Goal: Information Seeking & Learning: Compare options

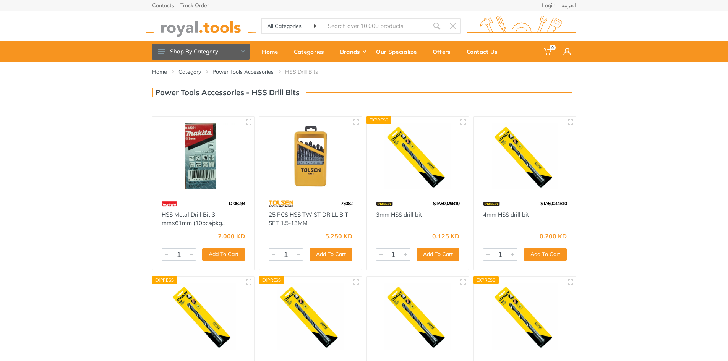
click at [535, 182] on img at bounding box center [525, 156] width 88 height 66
click at [417, 177] on img at bounding box center [418, 156] width 88 height 66
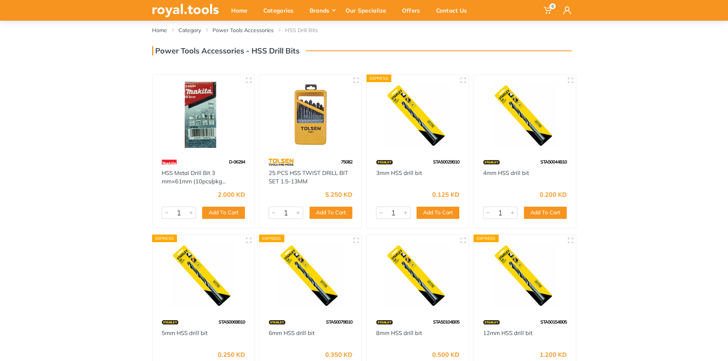
scroll to position [38, 0]
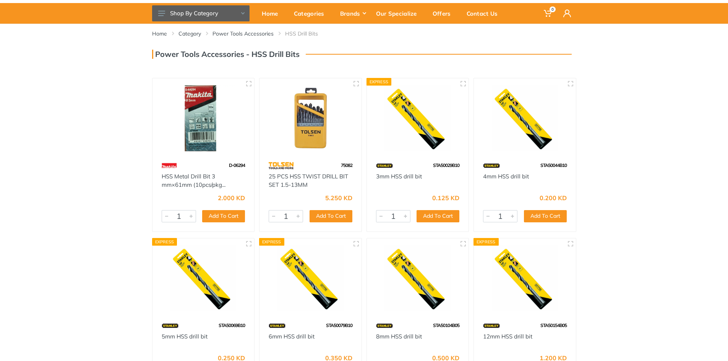
click at [304, 139] on img at bounding box center [310, 118] width 88 height 66
